Goal: Task Accomplishment & Management: Use online tool/utility

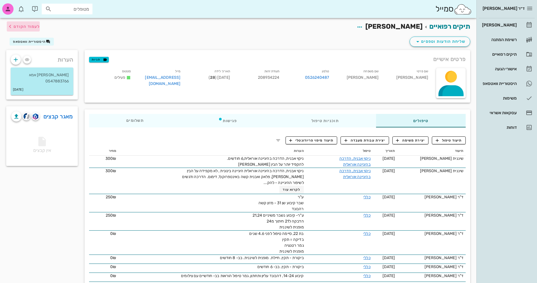
click at [20, 26] on span "לעמוד הקודם" at bounding box center [27, 26] width 26 height 5
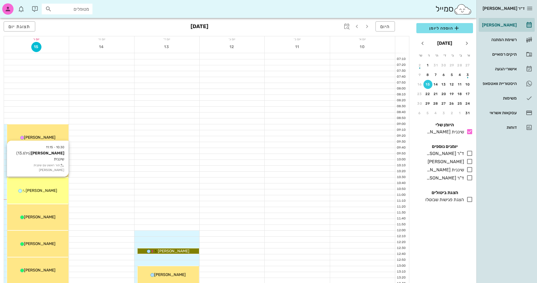
click at [50, 186] on div "10:30 - 11:15 [PERSON_NAME] (גיל 13.6 ) שיננית תור ראשון עם שיננית [PERSON_NAME]" at bounding box center [37, 191] width 61 height 26
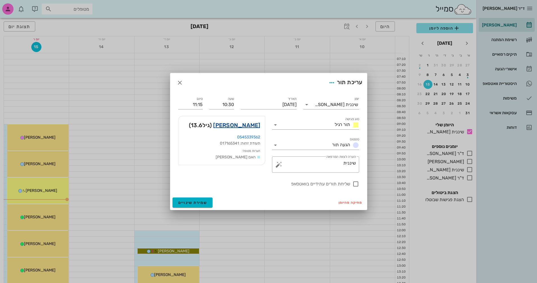
click at [255, 124] on link "[PERSON_NAME]" at bounding box center [236, 125] width 47 height 9
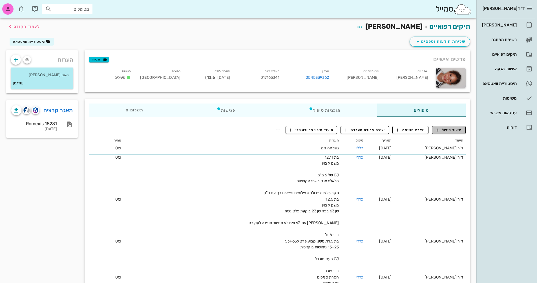
click at [447, 131] on span "תיעוד טיפול" at bounding box center [448, 130] width 26 height 5
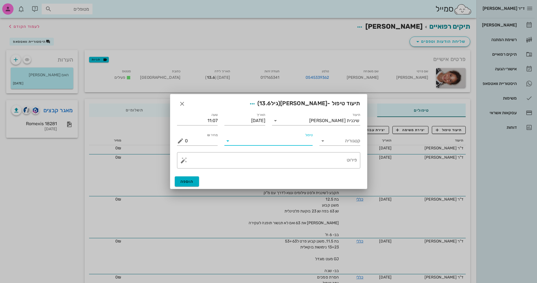
click at [286, 144] on input "טיפול" at bounding box center [272, 141] width 80 height 9
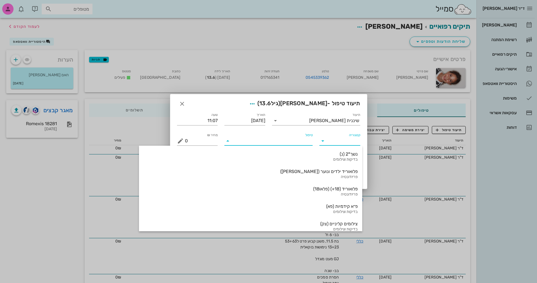
click at [343, 141] on input "קטגוריה" at bounding box center [344, 141] width 32 height 9
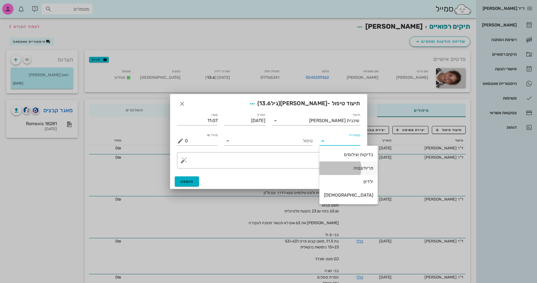
click at [347, 169] on div "פריודונטיה" at bounding box center [348, 168] width 49 height 5
type input "פריודונטיה"
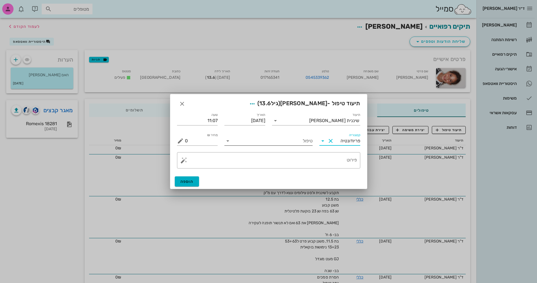
click at [259, 143] on input "טיפול" at bounding box center [272, 141] width 80 height 9
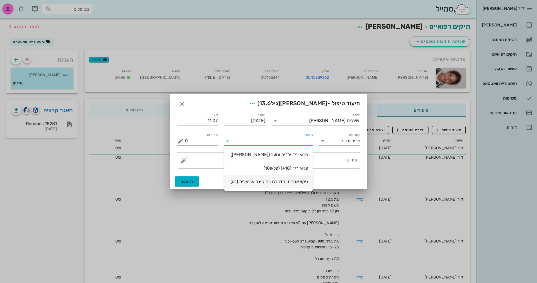
click at [279, 181] on div "ניקוי אבנית, הדרכה בהיגיינה אוראלית (נא)" at bounding box center [268, 181] width 79 height 5
type input "300"
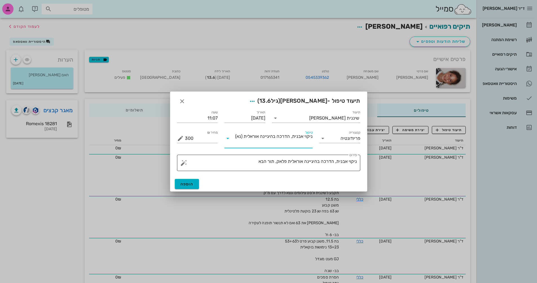
click at [250, 163] on textarea "ניקוי אבנית, הדרכה בהיגיינה אוראלית פלאק, תור הבא" at bounding box center [271, 165] width 172 height 14
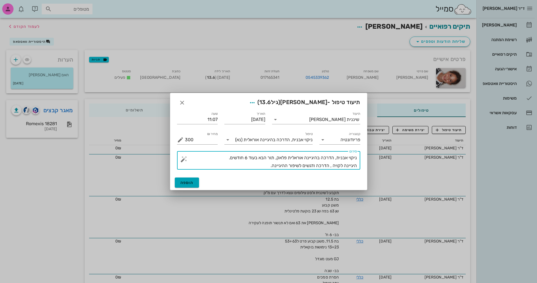
type textarea "ניקוי אבנית, הדרכה בהיגיינה אוראלית פלאק, תור הבא בעוד 6 חודשים. היגיינה לקויה …"
click at [191, 183] on span "הוספה" at bounding box center [186, 183] width 13 height 5
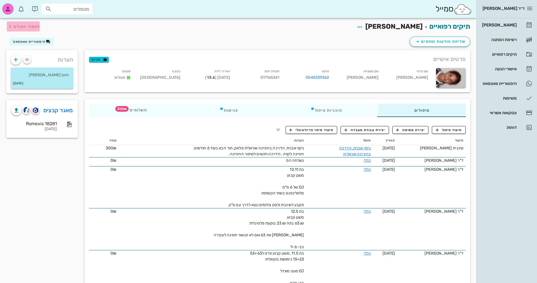
click at [28, 27] on span "לעמוד הקודם" at bounding box center [27, 26] width 26 height 5
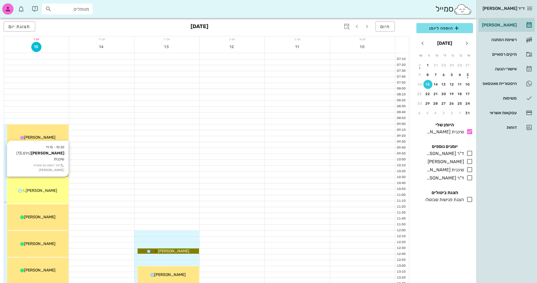
click at [53, 191] on div "[PERSON_NAME]" at bounding box center [37, 191] width 61 height 6
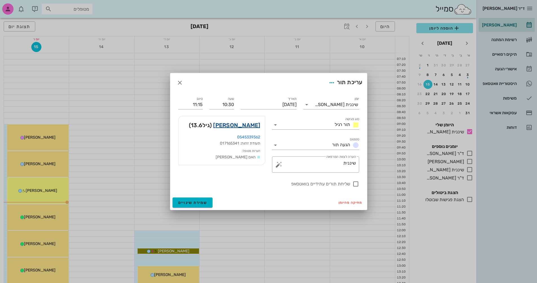
click at [254, 126] on link "[PERSON_NAME]" at bounding box center [236, 125] width 47 height 9
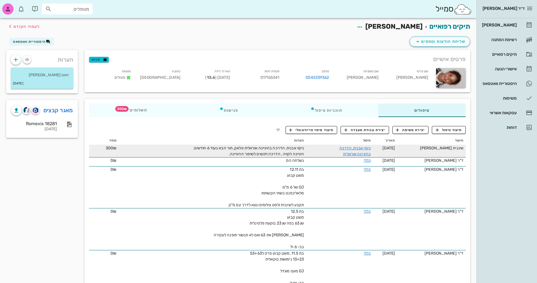
click at [292, 150] on span "ניקוי אבנית, הדרכה בהיגיינה אוראלית פלאק, תור הבא בעוד 6 חודשים. היגיינה לקויה …" at bounding box center [248, 151] width 111 height 11
click at [348, 148] on link "ניקוי אבנית, הדרכה בהיגיינה אוראלית" at bounding box center [354, 151] width 31 height 11
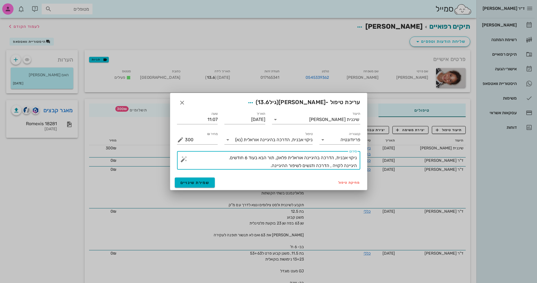
click at [259, 166] on textarea "ניקוי אבנית, הדרכה בהיגיינה אוראלית פלאק, תור הבא בעוד 6 חודשים. היגיינה לקויה …" at bounding box center [271, 162] width 172 height 16
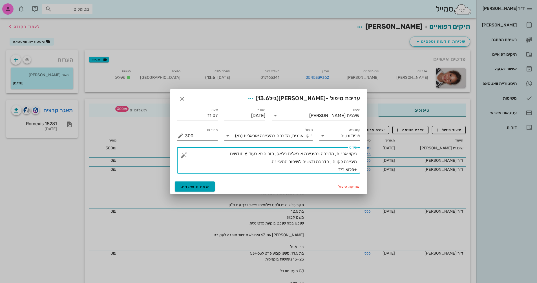
type textarea "ניקוי אבנית, הדרכה בהיגיינה אוראלית פלאק, תור הבא בעוד 6 חודשים. היגיינה לקויה …"
click at [199, 188] on span "שמירת שינויים" at bounding box center [194, 186] width 29 height 5
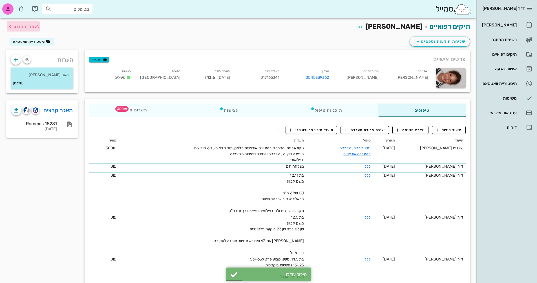
click at [21, 28] on span "לעמוד הקודם" at bounding box center [27, 26] width 26 height 5
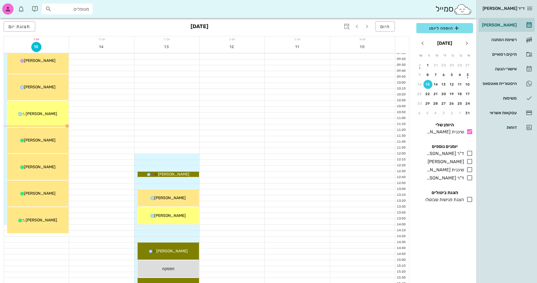
scroll to position [113, 0]
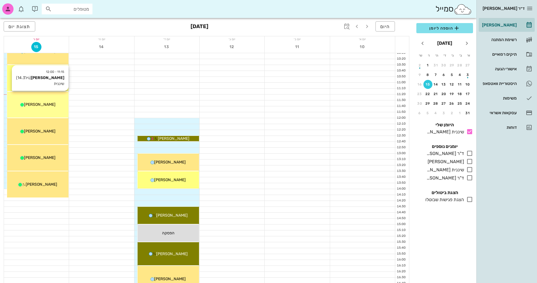
click at [50, 110] on div "11:15 - 12:00 [PERSON_NAME] (גיל 14.3 ) שיננית [PERSON_NAME]" at bounding box center [37, 105] width 61 height 26
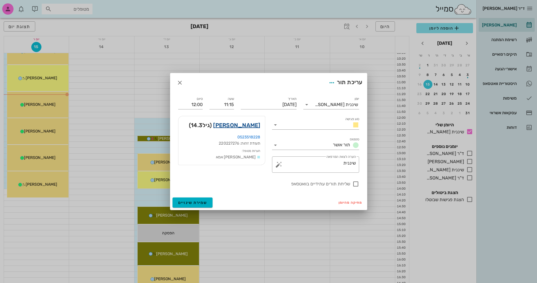
click at [254, 124] on link "[PERSON_NAME]" at bounding box center [236, 125] width 47 height 9
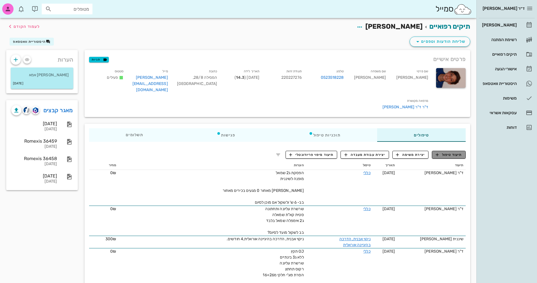
click at [455, 152] on span "תיעוד טיפול" at bounding box center [448, 154] width 26 height 5
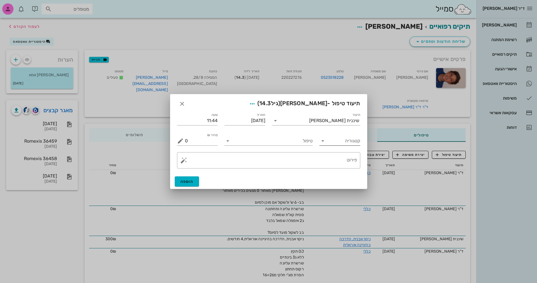
click at [320, 142] on icon at bounding box center [322, 141] width 7 height 7
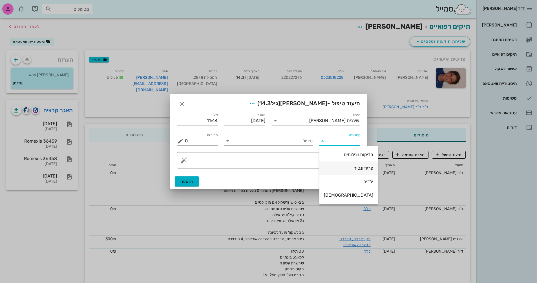
click at [345, 168] on div "פריודונטיה" at bounding box center [348, 168] width 49 height 5
type input "פריודונטיה"
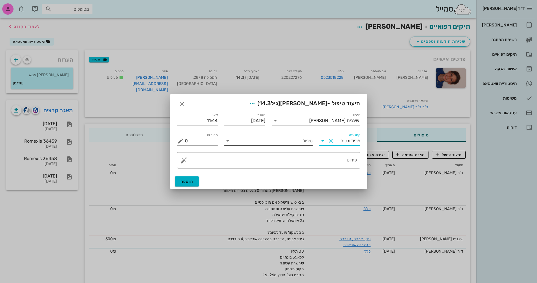
click at [277, 142] on input "טיפול" at bounding box center [272, 141] width 80 height 9
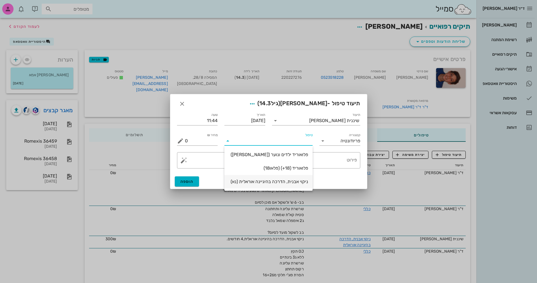
click at [297, 183] on div "ניקוי אבנית, הדרכה בהיגיינה אוראלית (נא)" at bounding box center [268, 181] width 79 height 5
type input "300"
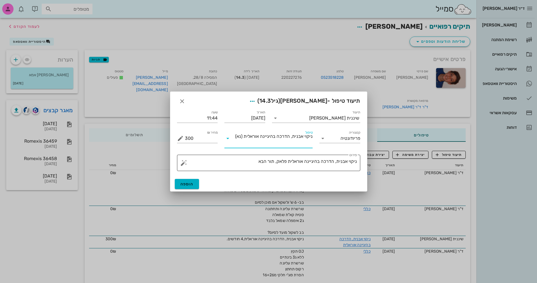
click at [234, 164] on textarea "ניקוי אבנית, הדרכה בהיגיינה אוראלית פלאק, תור הבא" at bounding box center [271, 165] width 172 height 14
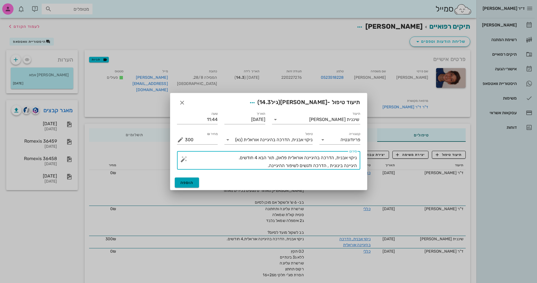
type textarea "ניקוי אבנית, הדרכה בהיגיינה אוראלית פלאק, תור הבא 4 חודשים. היגיינה בינונית , ה…"
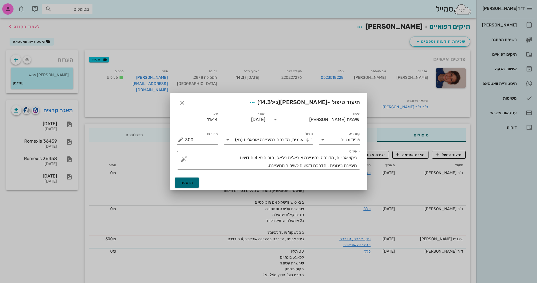
click at [189, 185] on span "הוספה" at bounding box center [186, 183] width 13 height 5
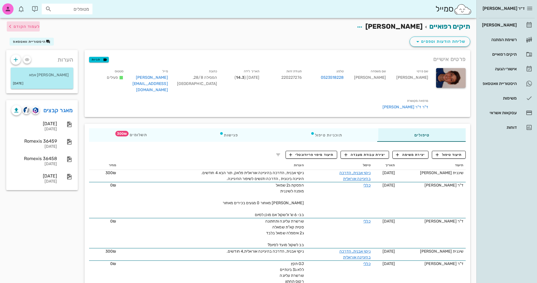
click at [25, 28] on span "לעמוד הקודם" at bounding box center [27, 26] width 26 height 5
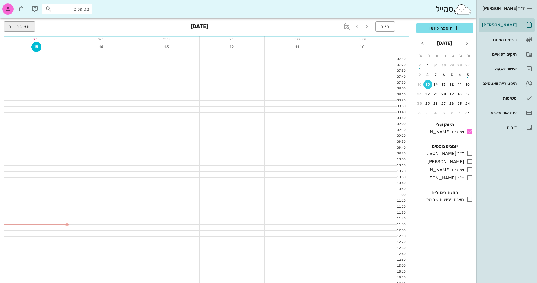
scroll to position [113, 0]
